Goal: Transaction & Acquisition: Purchase product/service

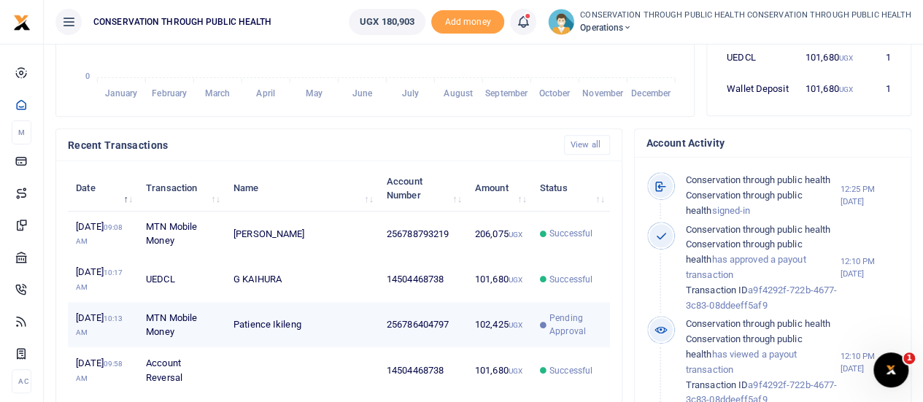
scroll to position [365, 0]
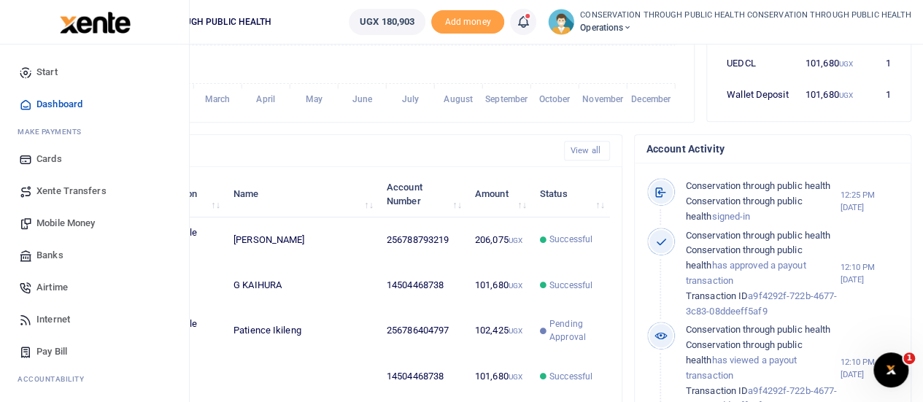
click at [75, 219] on span "Mobile Money" at bounding box center [65, 223] width 58 height 15
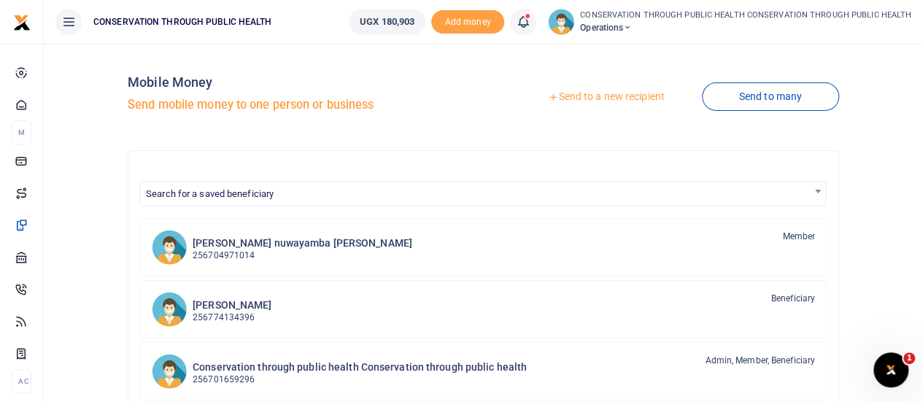
click at [607, 96] on link "Send to a new recipient" at bounding box center [606, 97] width 190 height 26
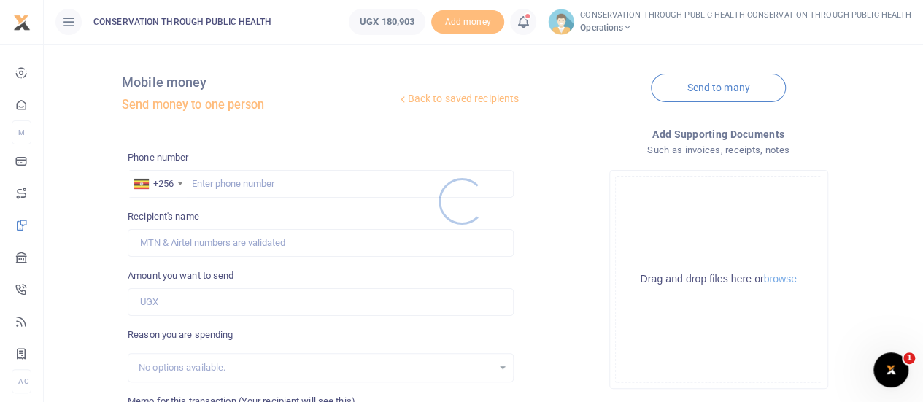
click at [171, 249] on div at bounding box center [461, 201] width 923 height 402
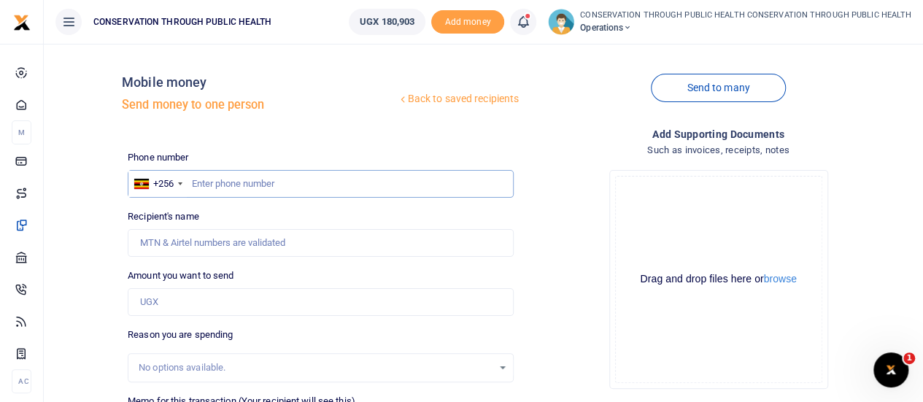
click at [206, 188] on input "text" at bounding box center [321, 184] width 386 height 28
type input "787351653"
type input "Najjuuko Annet"
type input "787351653"
drag, startPoint x: 213, startPoint y: 242, endPoint x: 130, endPoint y: 237, distance: 83.3
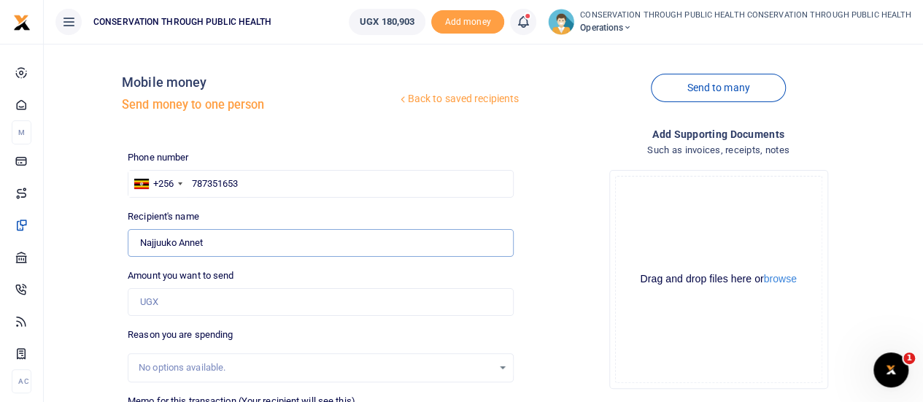
click at [130, 237] on input "Found" at bounding box center [321, 243] width 386 height 28
type input "Kaamu Bukenya"
click at [167, 314] on input "Amount you want to send" at bounding box center [321, 302] width 386 height 28
type input "100,000"
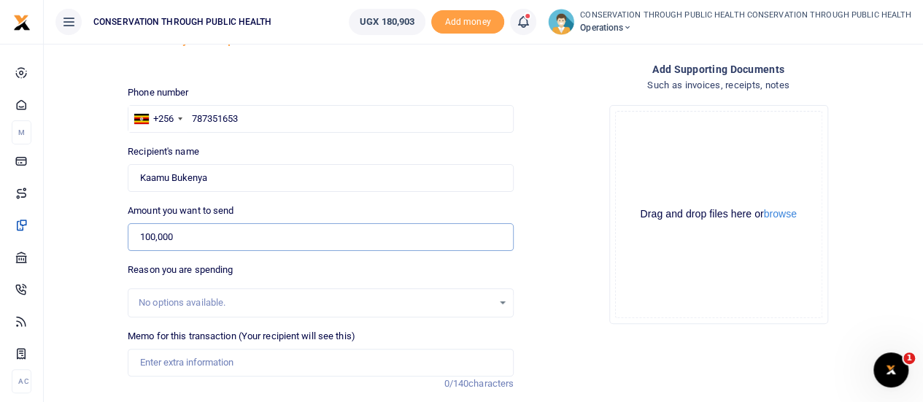
scroll to position [146, 0]
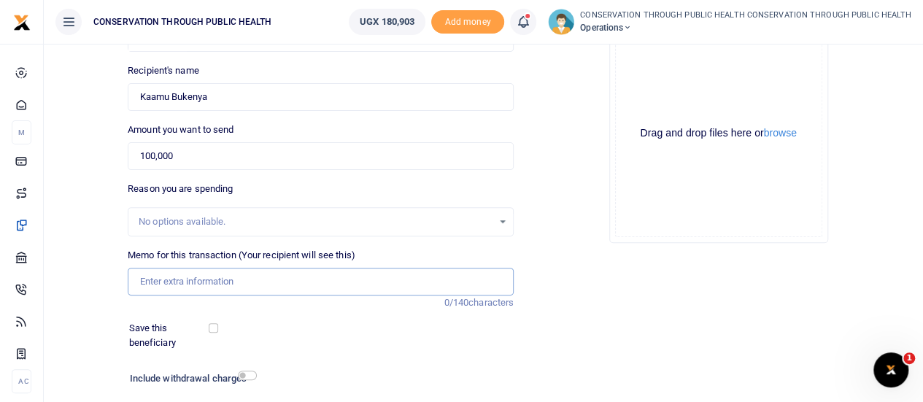
click at [179, 282] on input "Memo for this transaction (Your recipient will see this)" at bounding box center [321, 282] width 386 height 28
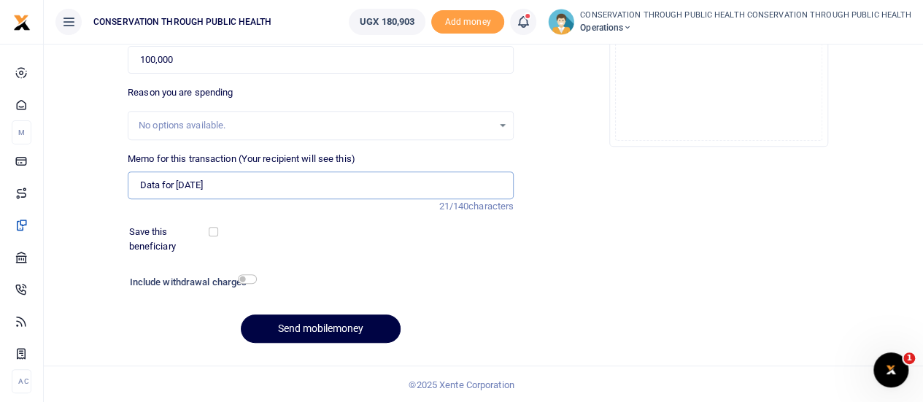
scroll to position [242, 0]
type input "Data for October 2025"
click at [250, 278] on input "checkbox" at bounding box center [247, 278] width 19 height 9
checkbox input "true"
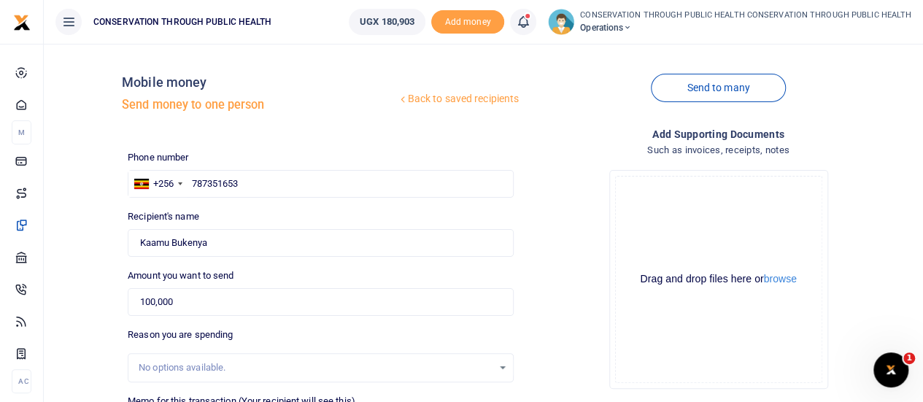
scroll to position [283, 0]
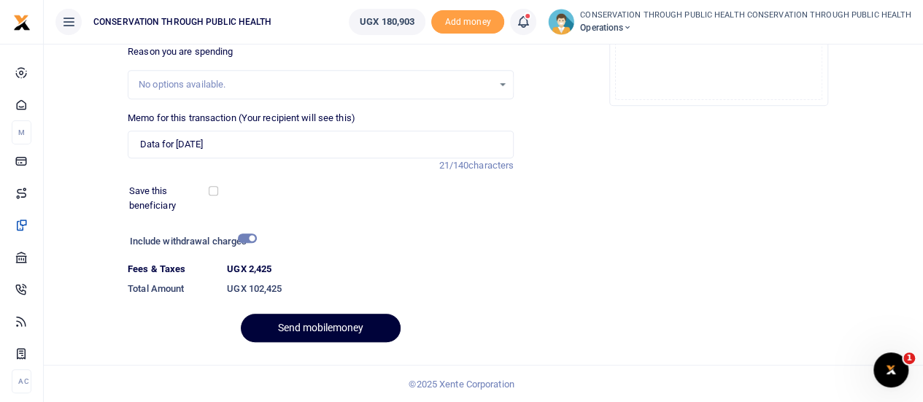
click at [309, 320] on button "Send mobilemoney" at bounding box center [321, 328] width 160 height 28
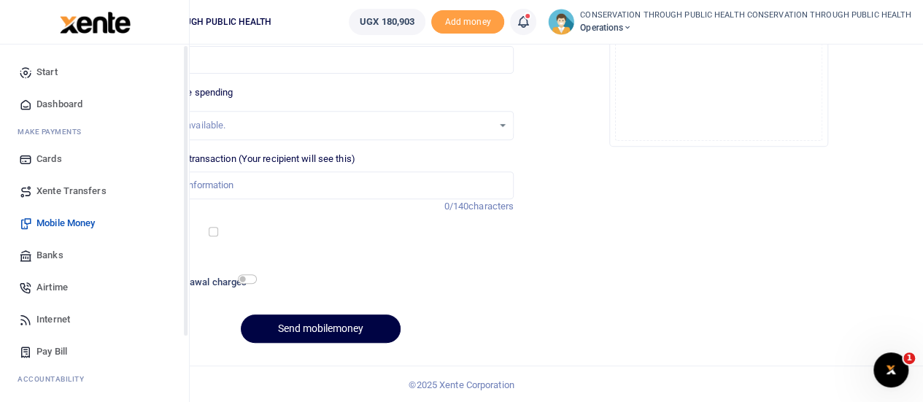
click at [69, 104] on span "Dashboard" at bounding box center [59, 104] width 46 height 15
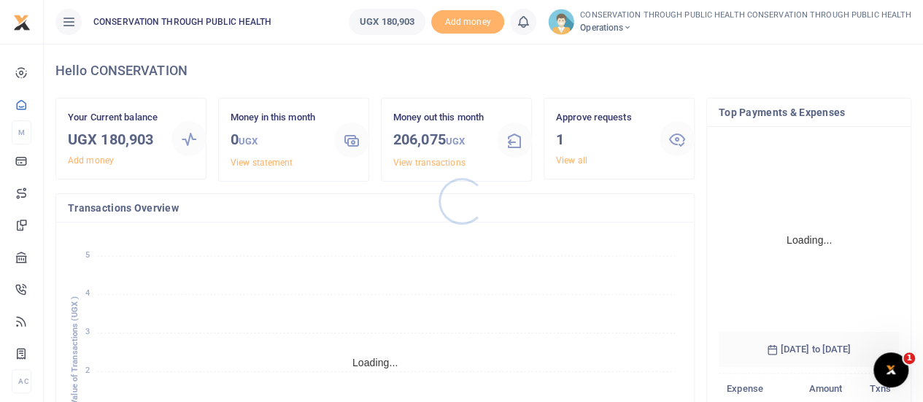
click at [571, 158] on div at bounding box center [461, 201] width 923 height 402
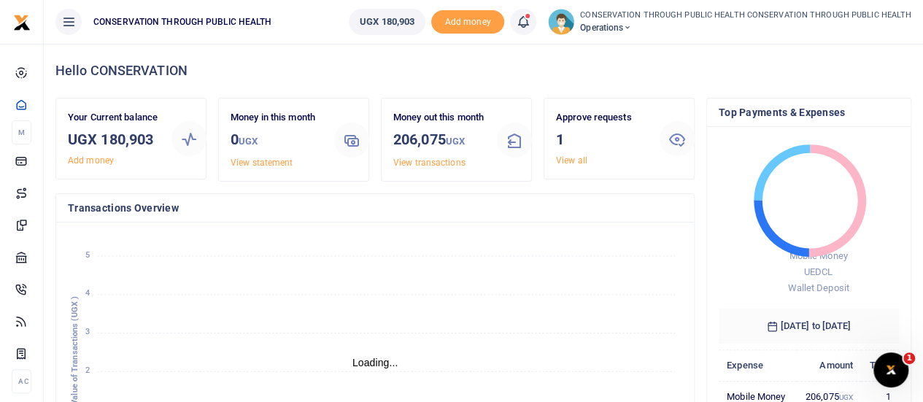
scroll to position [12, 12]
click at [571, 158] on link "View all" at bounding box center [571, 160] width 31 height 10
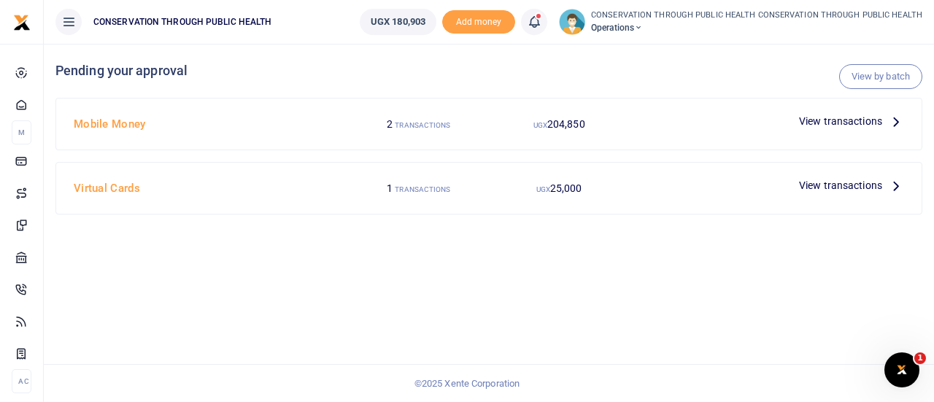
click at [895, 122] on icon at bounding box center [896, 121] width 16 height 16
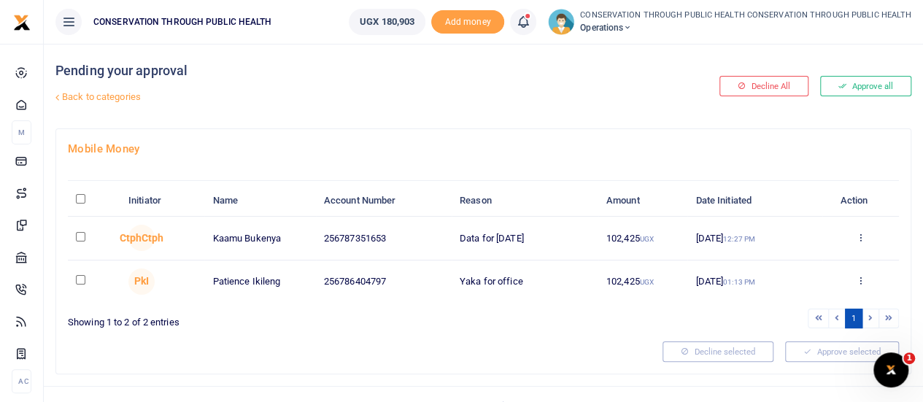
scroll to position [19, 0]
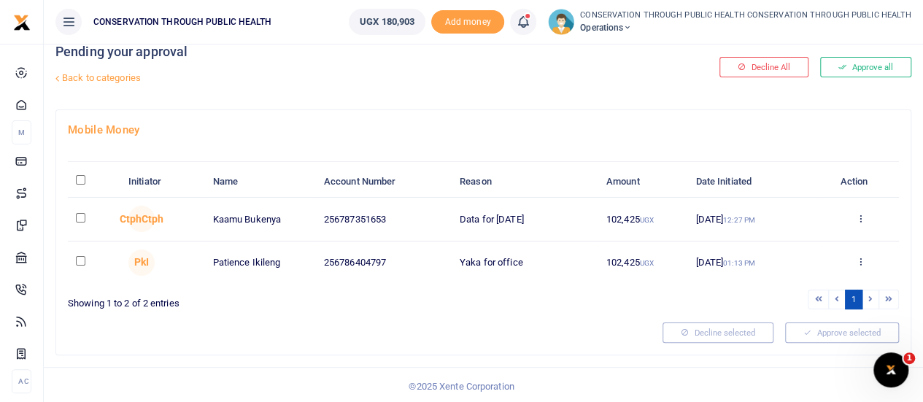
click at [855, 218] on div "Approve Decline Details" at bounding box center [860, 219] width 60 height 15
click at [864, 218] on icon at bounding box center [860, 218] width 9 height 10
click at [815, 240] on link "Approve" at bounding box center [806, 242] width 115 height 20
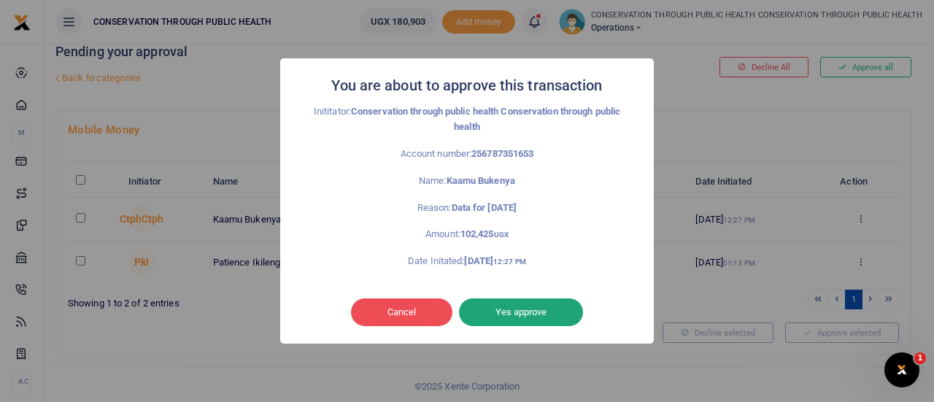
click at [526, 307] on button "Yes approve" at bounding box center [521, 312] width 124 height 28
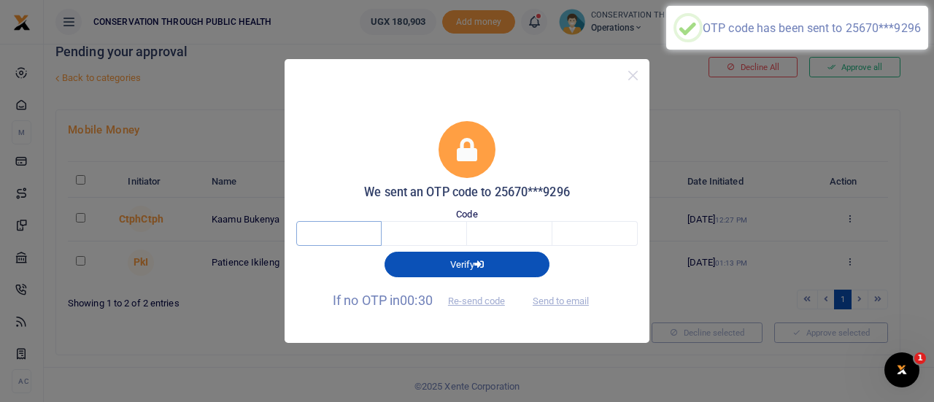
click at [366, 234] on input "text" at bounding box center [338, 233] width 85 height 25
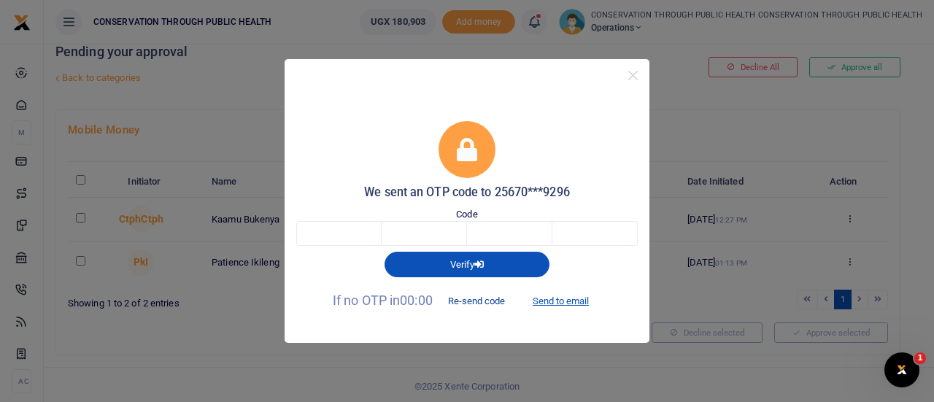
click at [480, 301] on button "Re-send code" at bounding box center [477, 301] width 82 height 25
click at [568, 298] on button "Send to email" at bounding box center [560, 301] width 81 height 25
click at [344, 241] on input "text" at bounding box center [338, 233] width 85 height 25
type input "4"
type input "3"
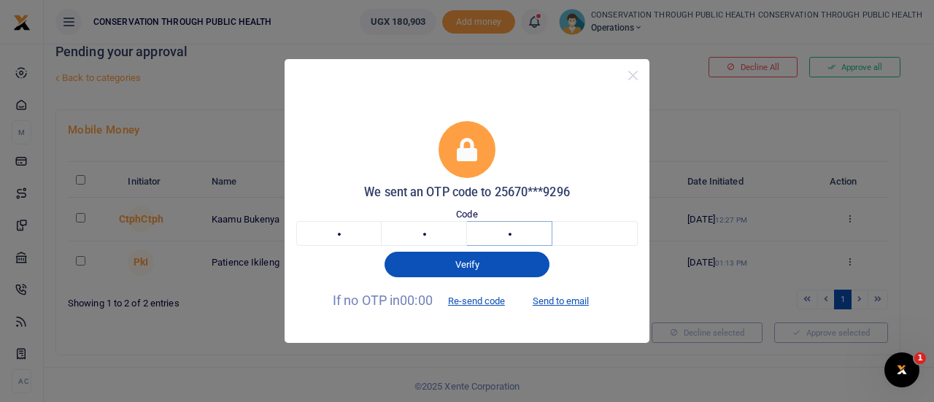
type input "0"
type input "4"
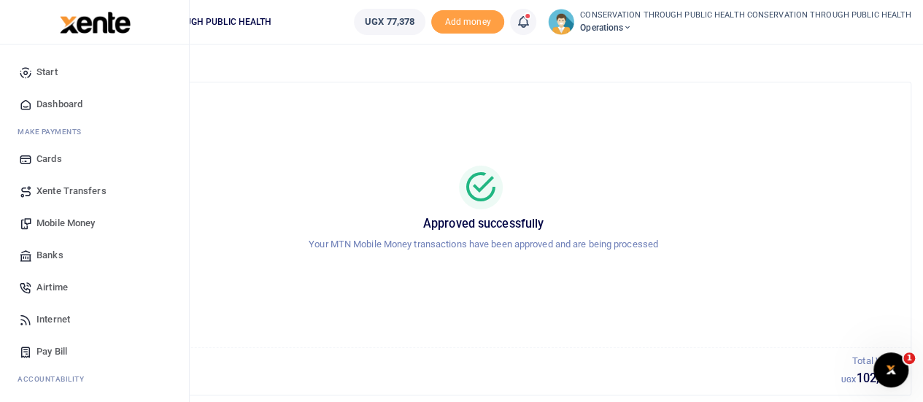
click at [64, 107] on span "Dashboard" at bounding box center [59, 104] width 46 height 15
